Goal: Check status: Check status

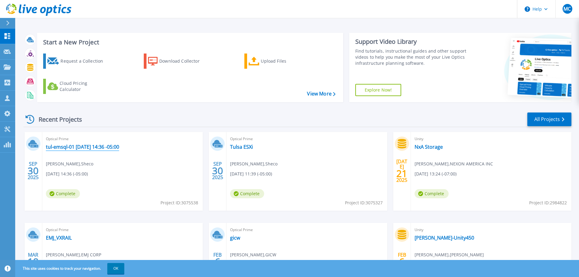
click at [109, 146] on link "tul-emsql-01 [DATE] 14:36 -05:00" at bounding box center [82, 147] width 73 height 6
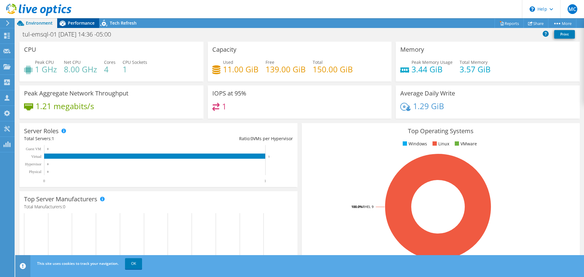
click at [75, 22] on span "Performance" at bounding box center [81, 23] width 27 height 6
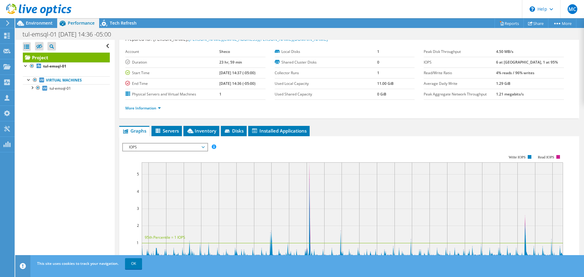
scroll to position [30, 0]
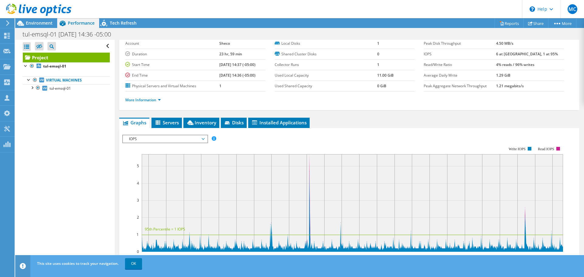
click at [193, 136] on span "IOPS" at bounding box center [165, 138] width 78 height 7
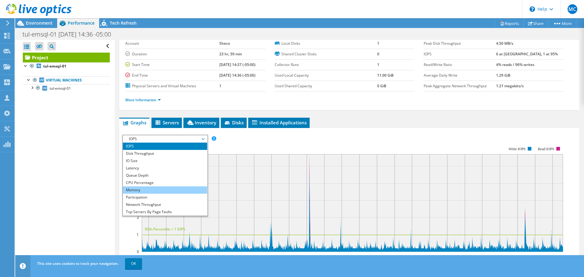
click at [174, 189] on li "Memory" at bounding box center [165, 189] width 84 height 7
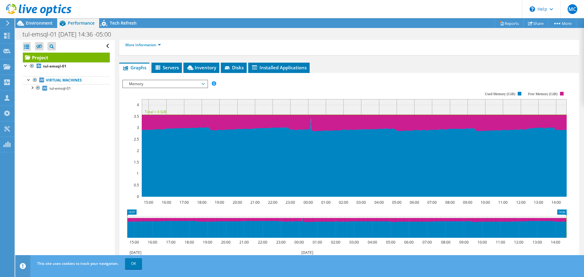
scroll to position [91, 0]
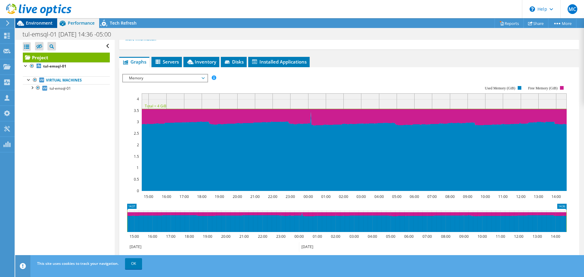
click at [50, 22] on span "Environment" at bounding box center [39, 23] width 27 height 6
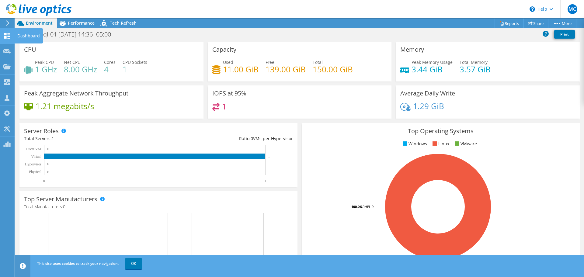
click at [5, 36] on icon at bounding box center [6, 36] width 7 height 6
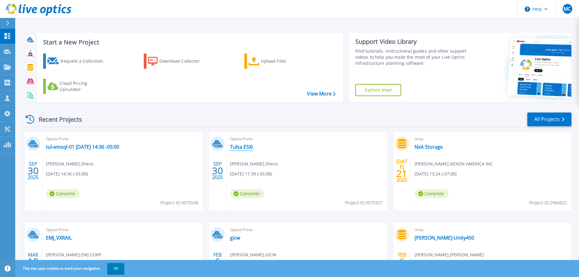
click at [247, 146] on link "Tulsa ESXi" at bounding box center [241, 147] width 23 height 6
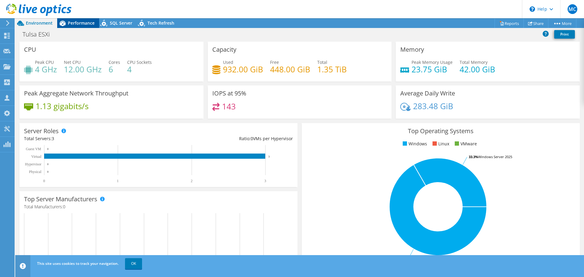
click at [69, 22] on span "Performance" at bounding box center [81, 23] width 27 height 6
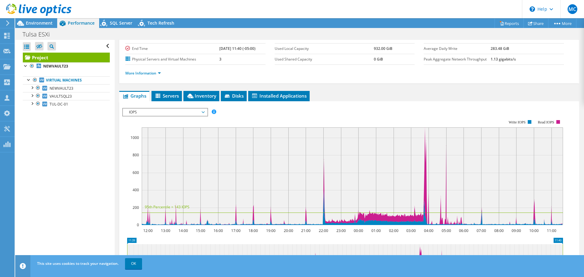
scroll to position [61, 0]
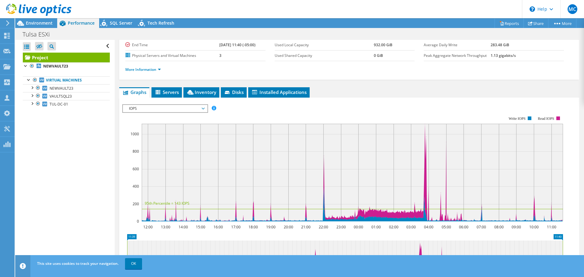
click at [200, 106] on span "IOPS" at bounding box center [165, 108] width 78 height 7
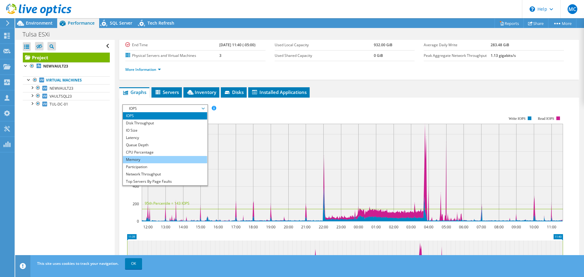
click at [164, 158] on li "Memory" at bounding box center [165, 159] width 84 height 7
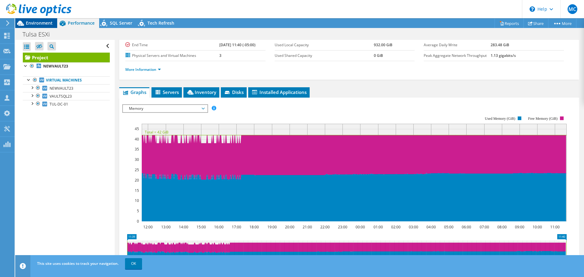
click at [44, 23] on span "Environment" at bounding box center [39, 23] width 27 height 6
